Goal: Information Seeking & Learning: Find specific fact

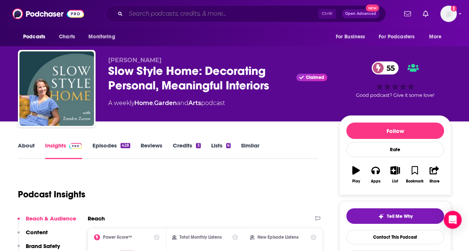
click at [187, 11] on input "Search podcasts, credits, & more..." at bounding box center [222, 14] width 192 height 12
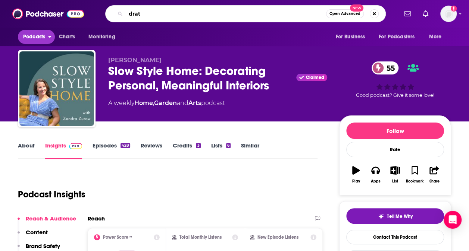
type input "drat"
click at [43, 36] on span "Podcasts" at bounding box center [34, 37] width 22 height 10
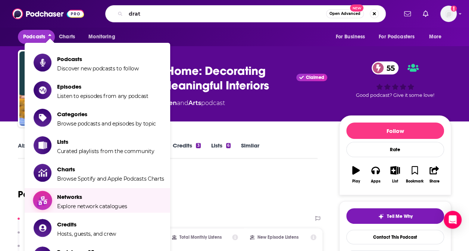
click at [91, 200] on span "Networks" at bounding box center [92, 197] width 70 height 7
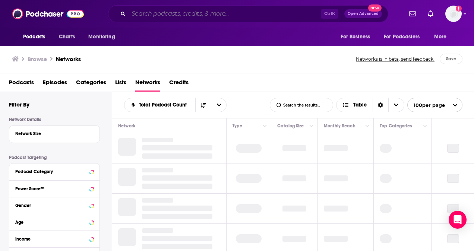
click at [207, 14] on input "Search podcasts, credits, & more..." at bounding box center [225, 14] width 192 height 12
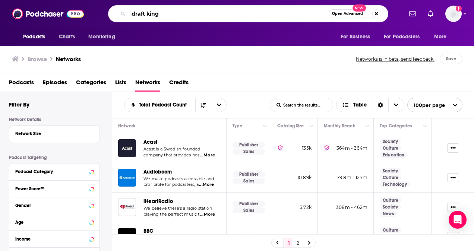
type input "draft kings"
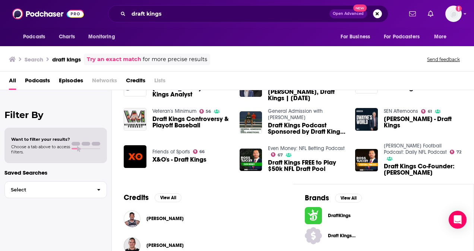
scroll to position [147, 0]
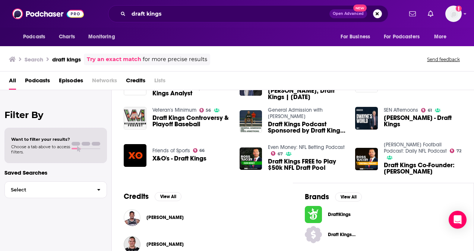
click at [34, 81] on span "Podcasts" at bounding box center [37, 82] width 25 height 15
